Goal: Navigation & Orientation: Understand site structure

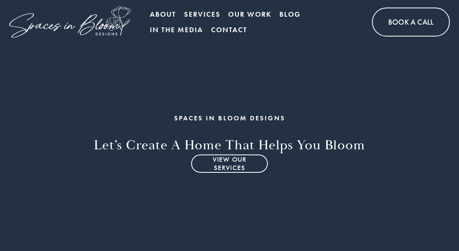
drag, startPoint x: 0, startPoint y: 0, endPoint x: 385, endPoint y: 12, distance: 385.3
click at [385, 12] on link "Book A Call" at bounding box center [410, 22] width 77 height 29
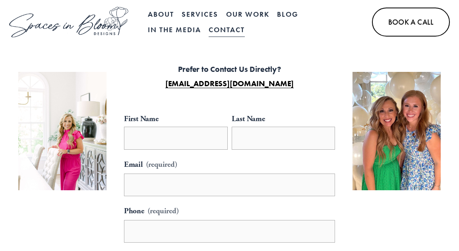
click at [241, 14] on link "Our Work" at bounding box center [247, 13] width 43 height 15
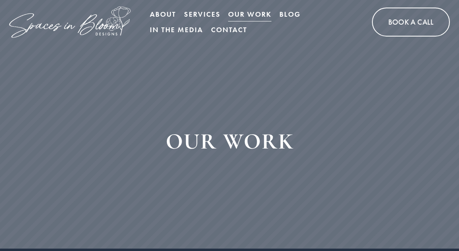
click at [209, 15] on link "Services" at bounding box center [202, 13] width 37 height 15
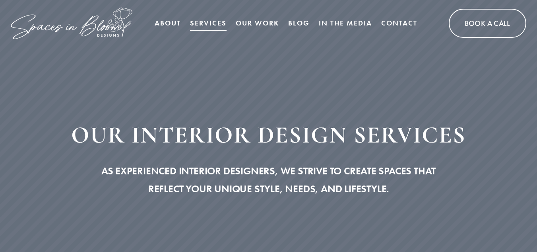
click at [413, 21] on link "Contact" at bounding box center [399, 23] width 36 height 16
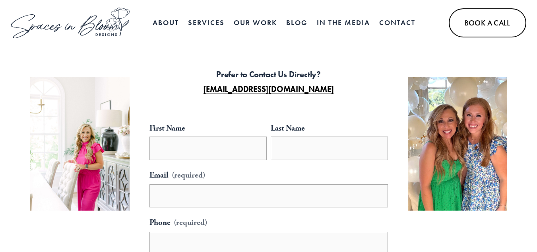
click at [91, 15] on link at bounding box center [70, 23] width 119 height 31
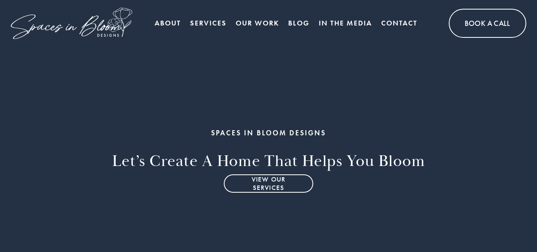
click at [244, 26] on link "Our Work" at bounding box center [257, 23] width 43 height 16
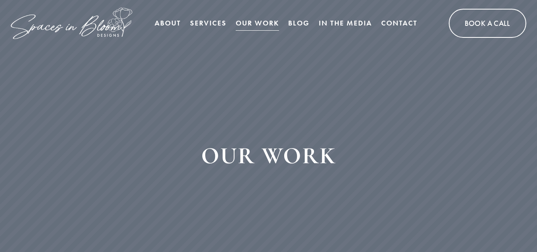
click at [78, 21] on img at bounding box center [71, 23] width 121 height 31
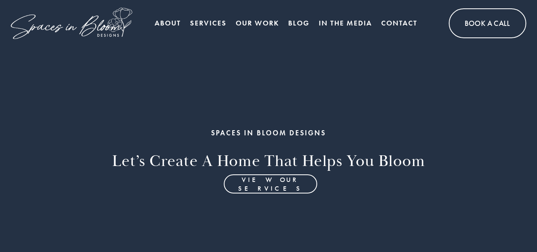
click at [202, 21] on link "Services" at bounding box center [208, 23] width 37 height 16
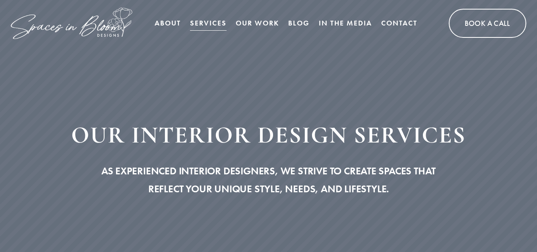
click at [80, 30] on img at bounding box center [71, 23] width 121 height 31
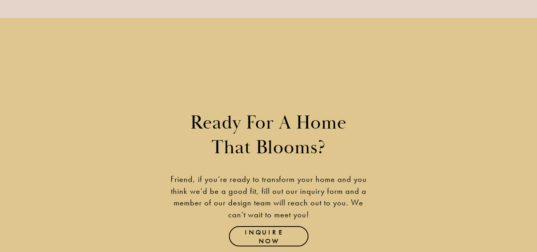
scroll to position [2300, 0]
